Goal: Information Seeking & Learning: Find specific fact

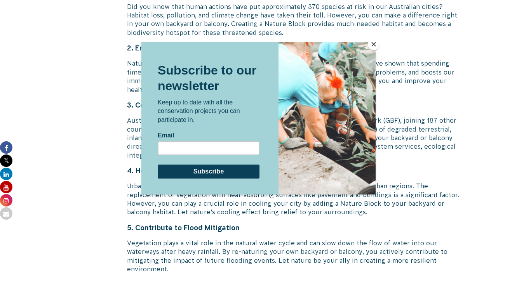
scroll to position [1541, 0]
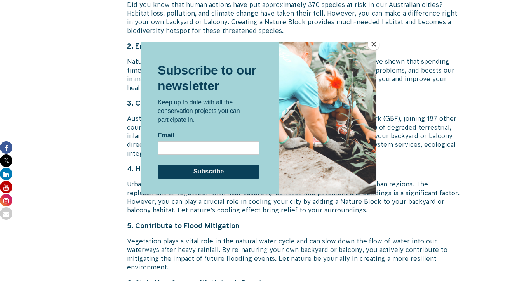
click at [373, 43] on button "Close" at bounding box center [374, 44] width 12 height 12
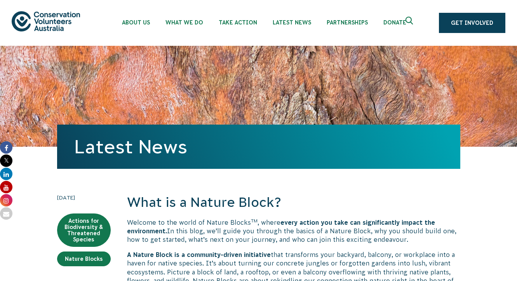
scroll to position [0, 0]
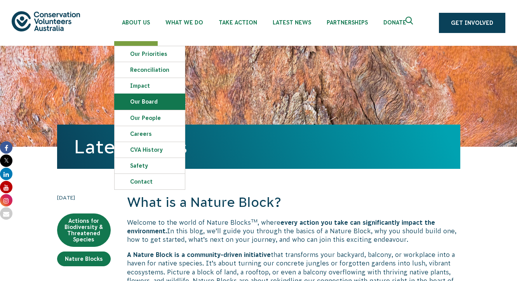
click at [150, 100] on link "Our Board" at bounding box center [150, 102] width 70 height 16
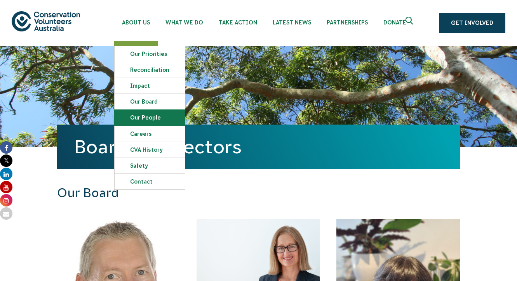
click at [149, 119] on link "Our People" at bounding box center [150, 118] width 70 height 16
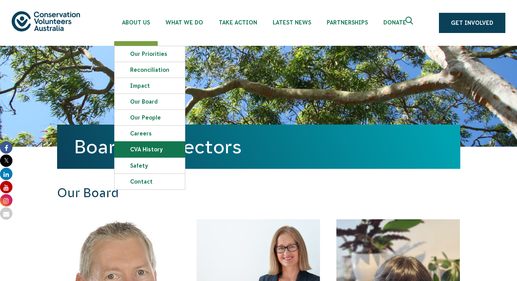
click at [151, 152] on link "CVA history" at bounding box center [150, 150] width 70 height 16
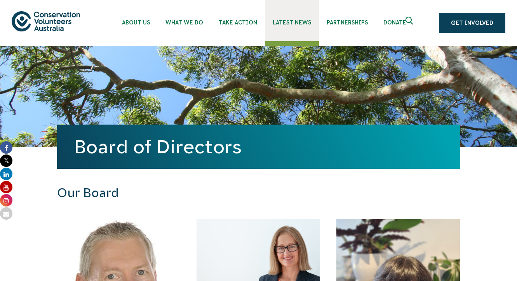
click at [293, 22] on span "Latest News" at bounding box center [292, 22] width 38 height 6
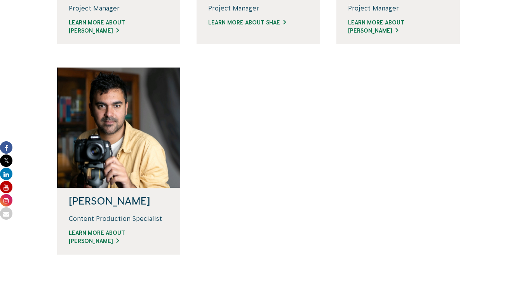
scroll to position [693, 0]
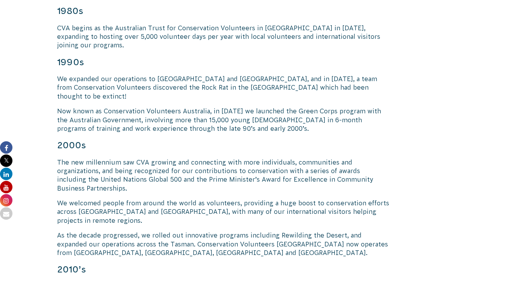
scroll to position [628, 0]
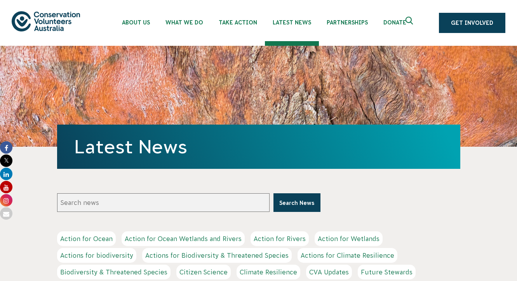
click at [59, 202] on input "Search news" at bounding box center [163, 203] width 213 height 19
type input "little desert"
click at [297, 203] on button "Search News" at bounding box center [297, 203] width 47 height 19
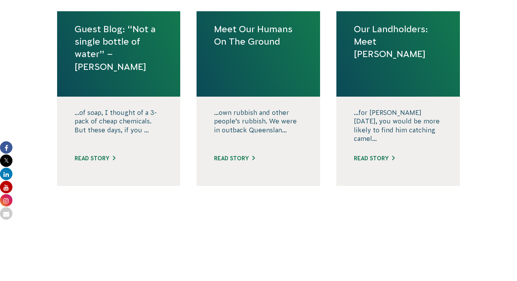
scroll to position [633, 0]
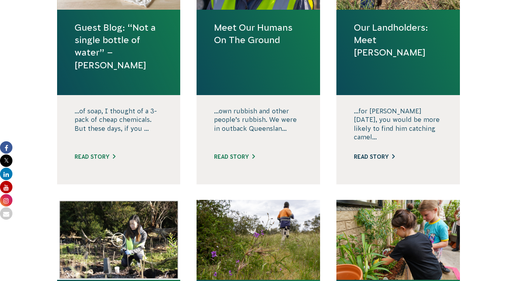
click at [370, 154] on link "Read story" at bounding box center [374, 157] width 41 height 6
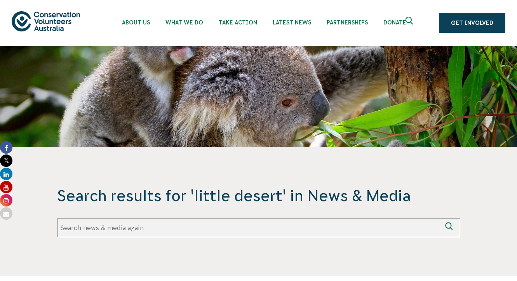
scroll to position [0, 0]
click at [62, 227] on input "Search again" at bounding box center [249, 228] width 385 height 19
type input "The Island"
click at [451, 228] on button "Search again" at bounding box center [451, 228] width 19 height 19
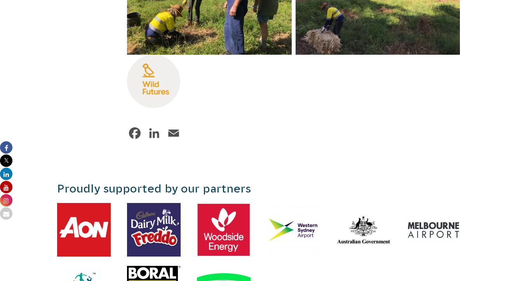
scroll to position [1670, 0]
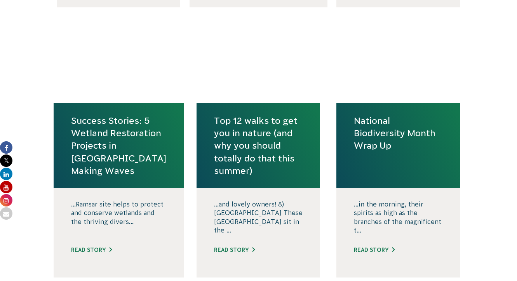
scroll to position [809, 0]
